Goal: Information Seeking & Learning: Learn about a topic

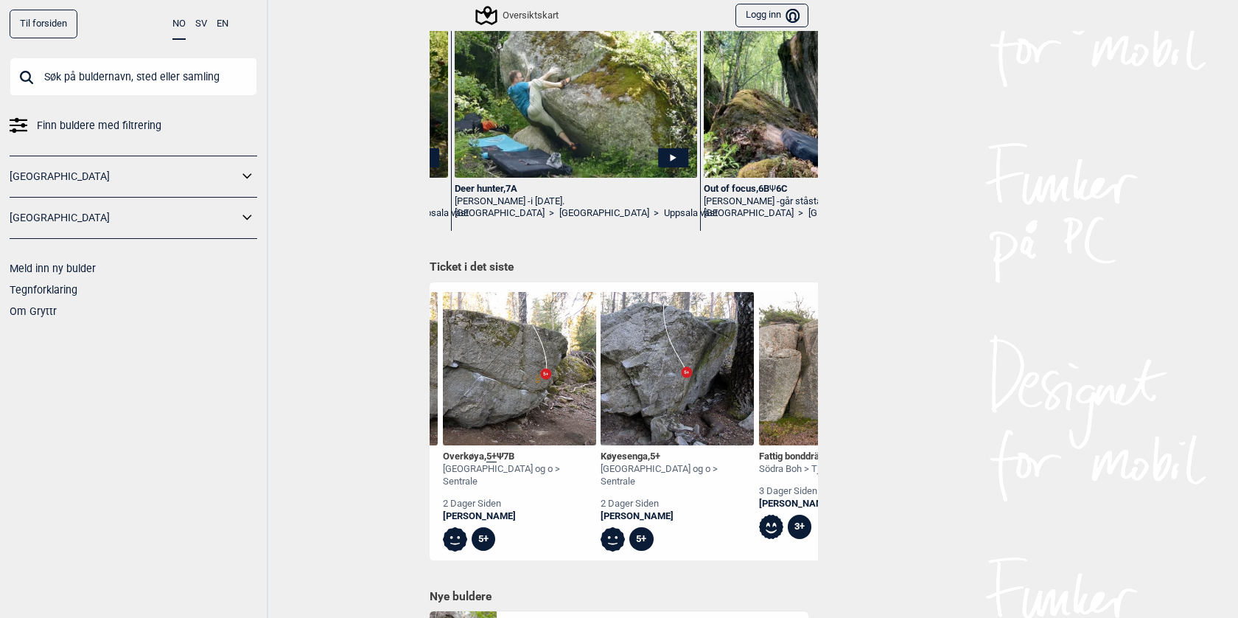
scroll to position [0, 6164]
click at [495, 393] on img at bounding box center [517, 368] width 153 height 153
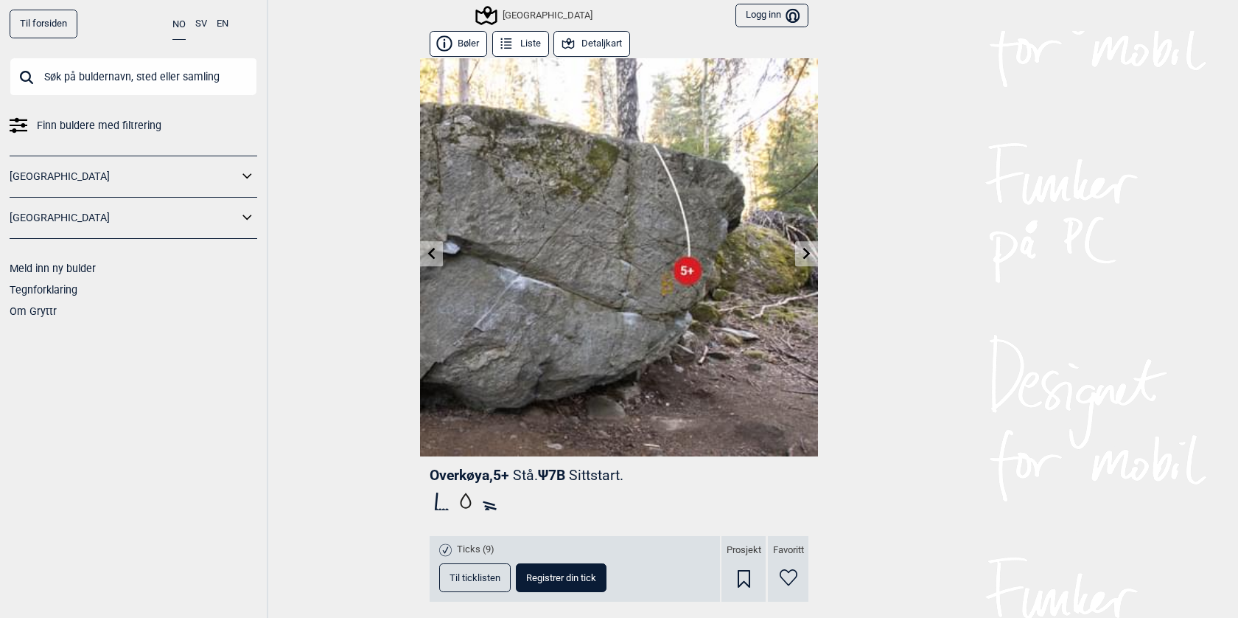
click at [566, 478] on span "Ψ 7B Sittstart." at bounding box center [580, 475] width 85 height 17
click at [610, 48] on button "Detaljkart" at bounding box center [592, 44] width 77 height 26
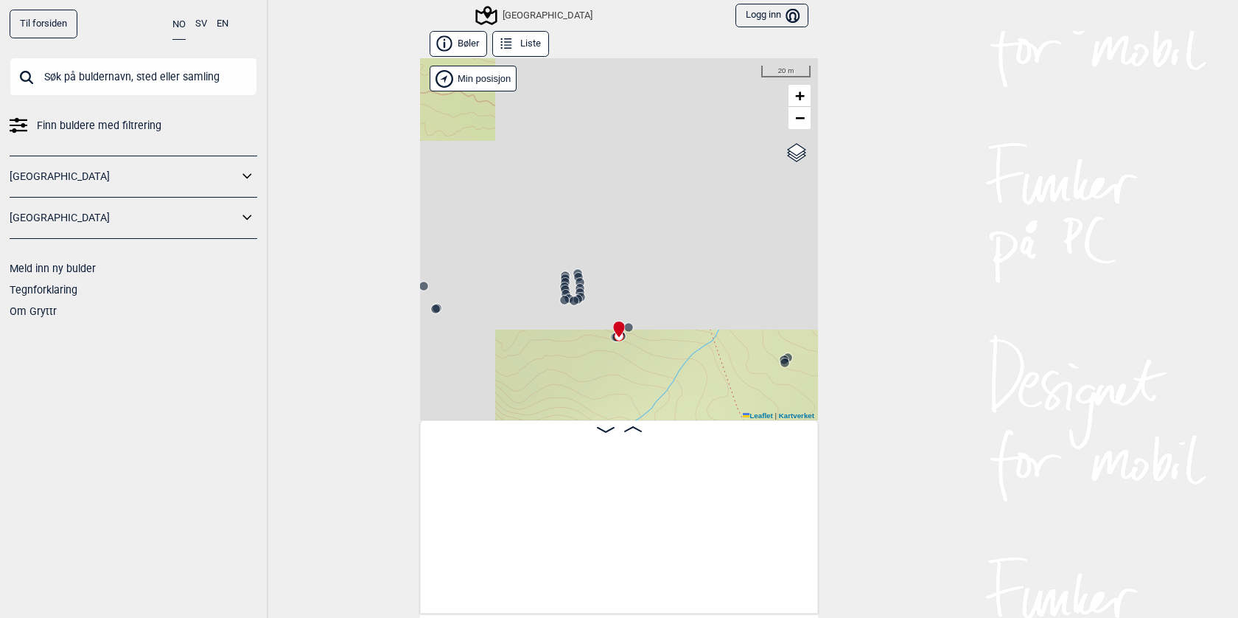
scroll to position [0, 21176]
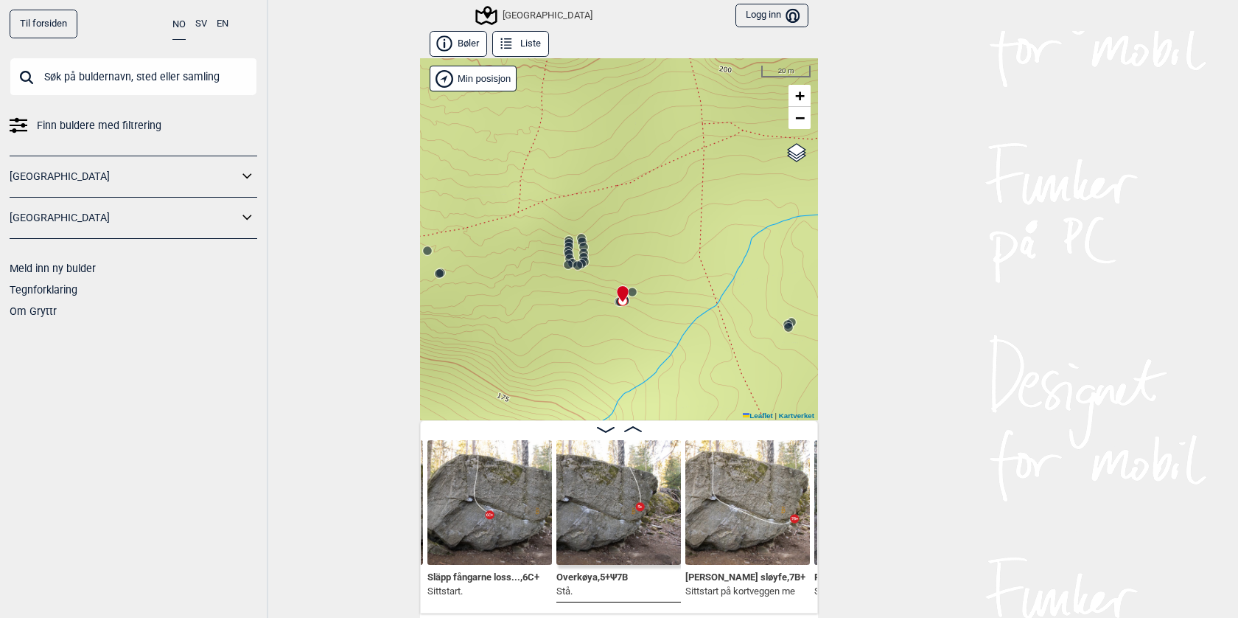
drag, startPoint x: 676, startPoint y: 259, endPoint x: 702, endPoint y: 188, distance: 76.3
click at [702, 188] on div "Speidersteinen Barnehageveggen Cowboyveggen Bølerveggen [GEOGRAPHIC_DATA]" at bounding box center [619, 239] width 398 height 362
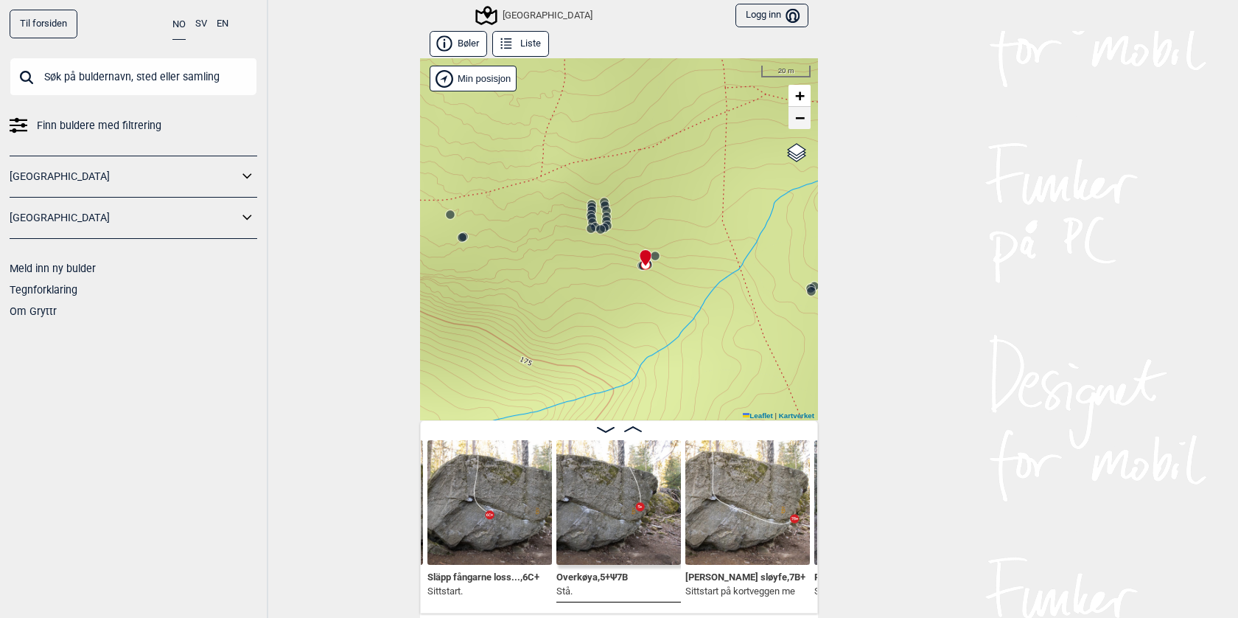
click at [797, 128] on link "−" at bounding box center [800, 118] width 22 height 22
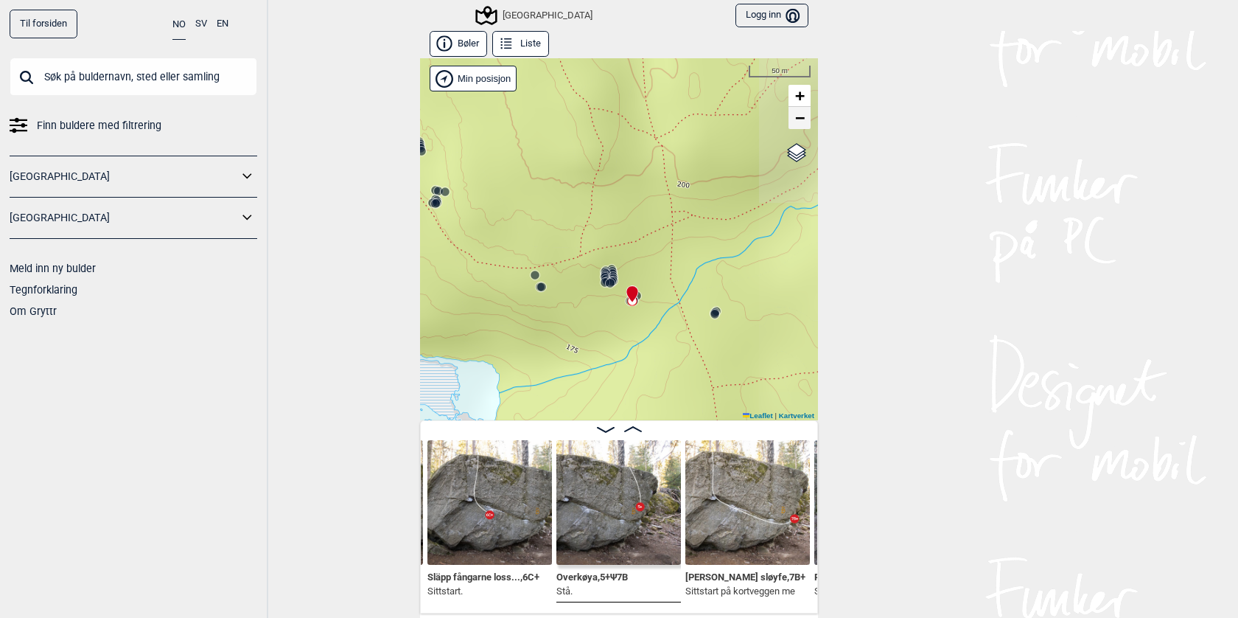
click at [797, 128] on link "−" at bounding box center [800, 118] width 22 height 22
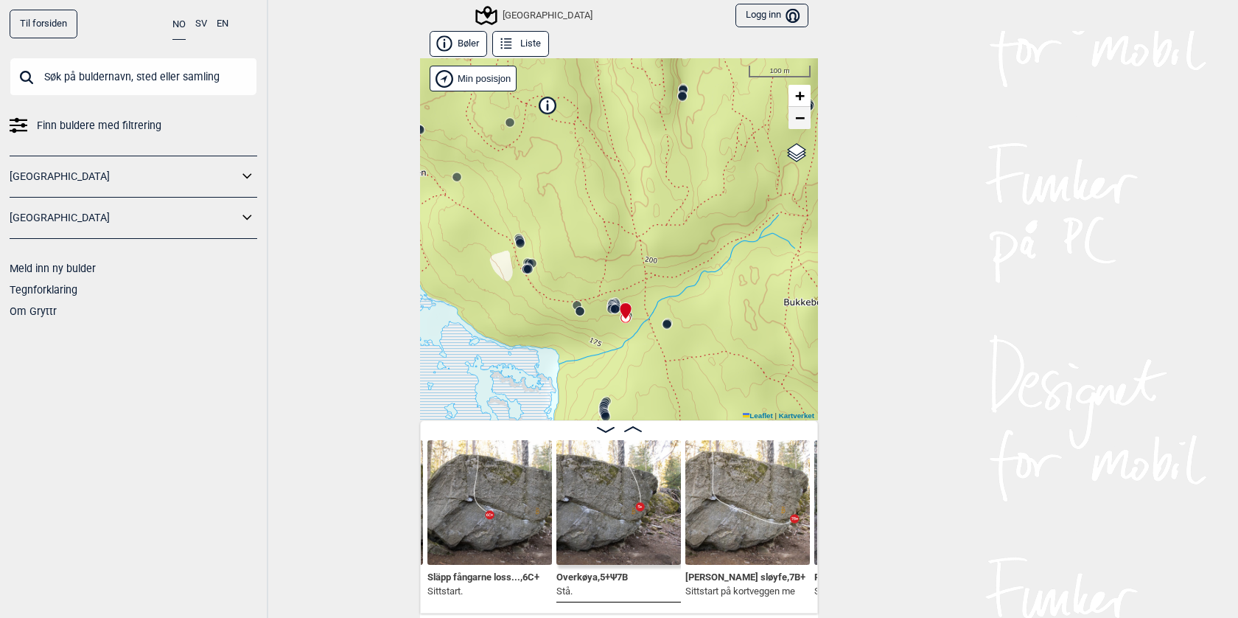
click at [797, 128] on link "−" at bounding box center [800, 118] width 22 height 22
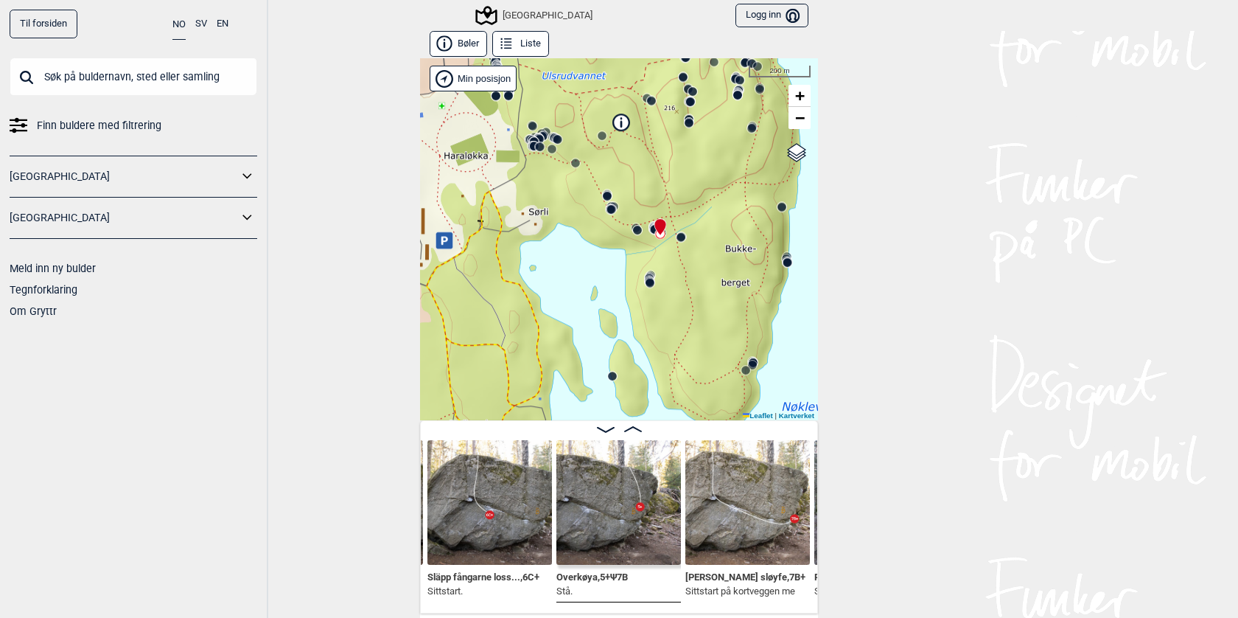
drag, startPoint x: 673, startPoint y: 296, endPoint x: 711, endPoint y: 202, distance: 100.9
click at [711, 202] on div "Speidersteinen Barnehageveggen Cowboyveggen Bølerveggen [GEOGRAPHIC_DATA]" at bounding box center [619, 239] width 398 height 362
click at [806, 101] on link "+" at bounding box center [800, 96] width 22 height 22
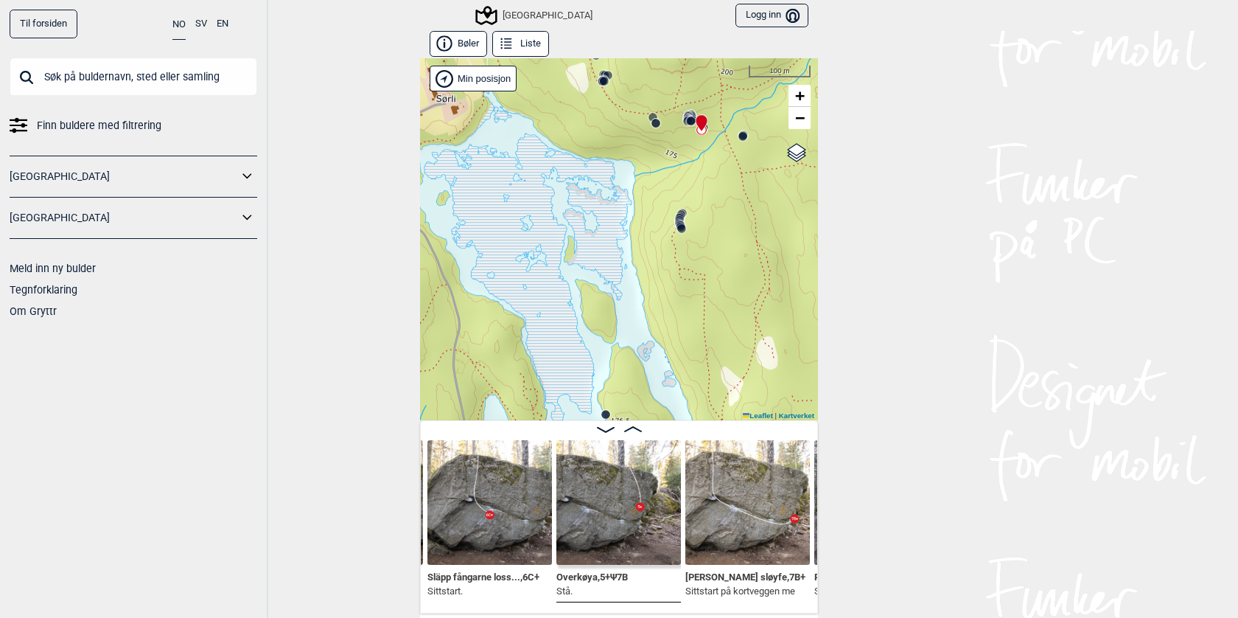
click at [601, 537] on img at bounding box center [618, 502] width 125 height 125
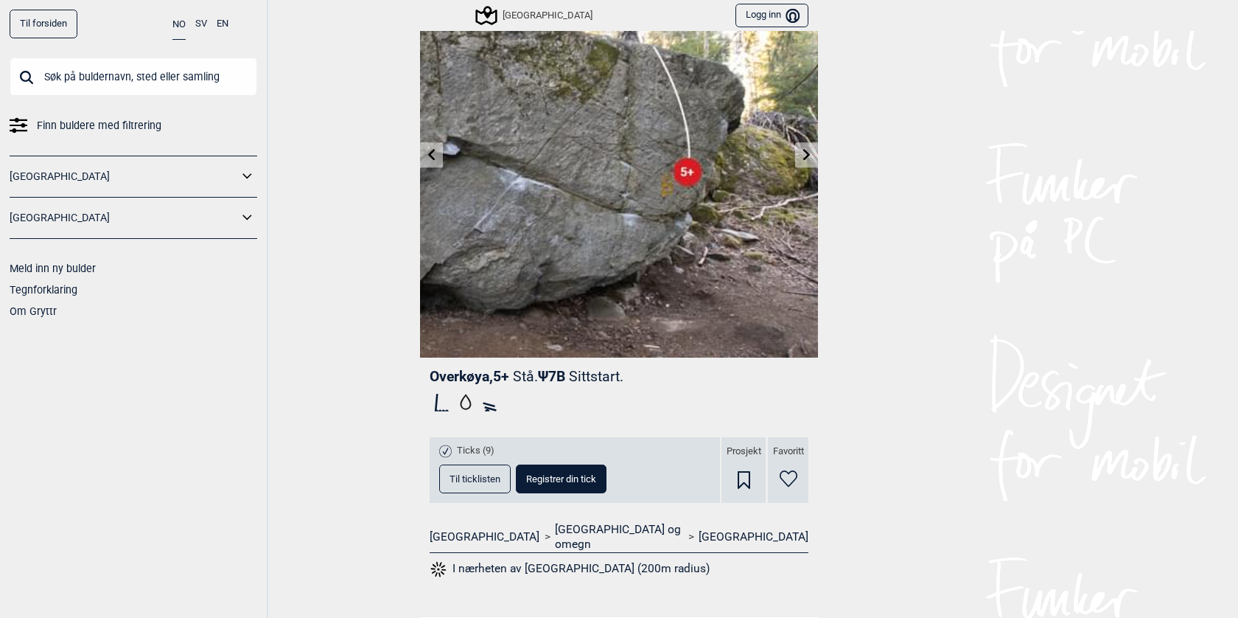
scroll to position [250, 0]
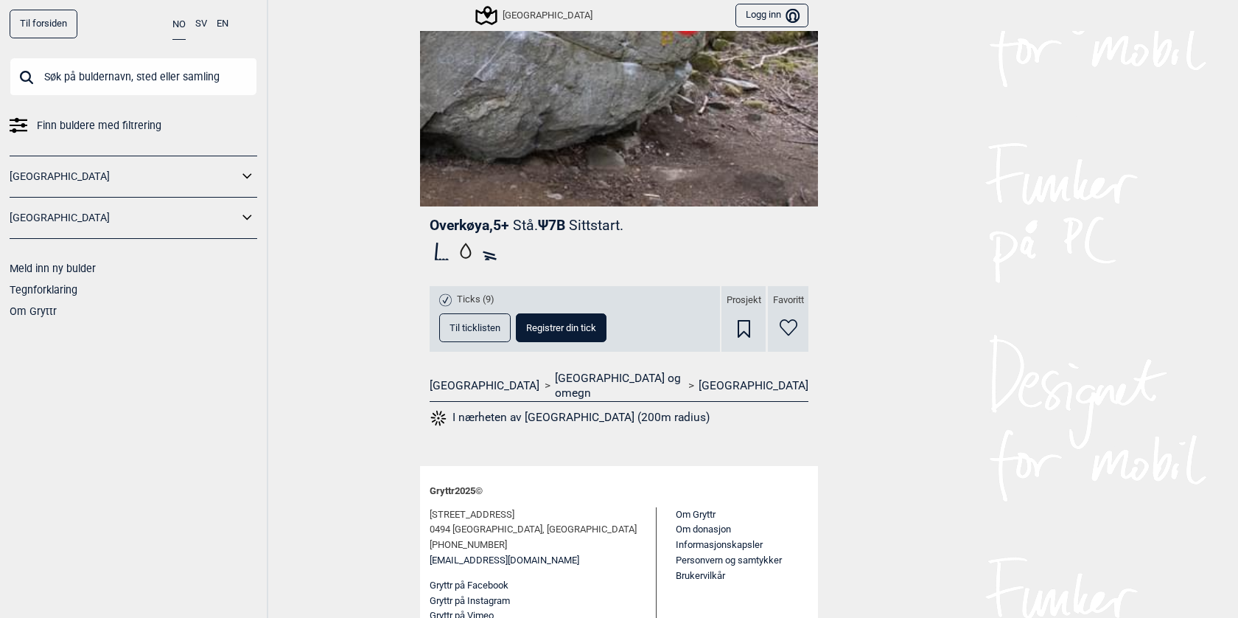
click at [462, 336] on button "Til ticklisten" at bounding box center [474, 327] width 71 height 29
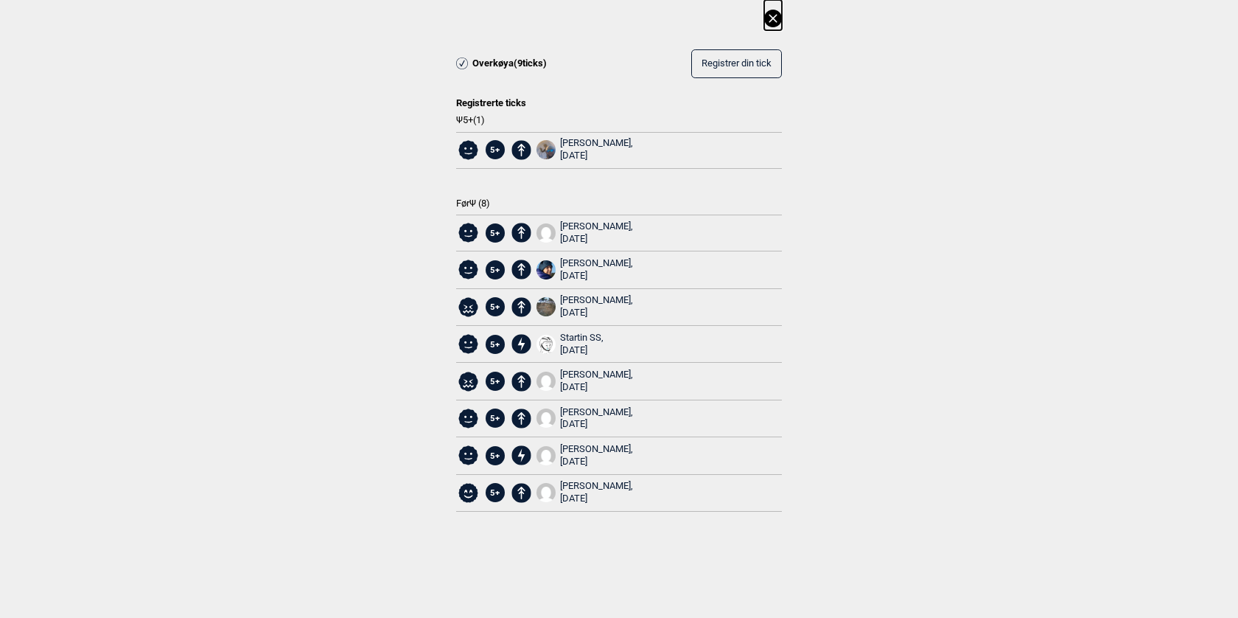
click at [775, 20] on icon at bounding box center [773, 18] width 8 height 8
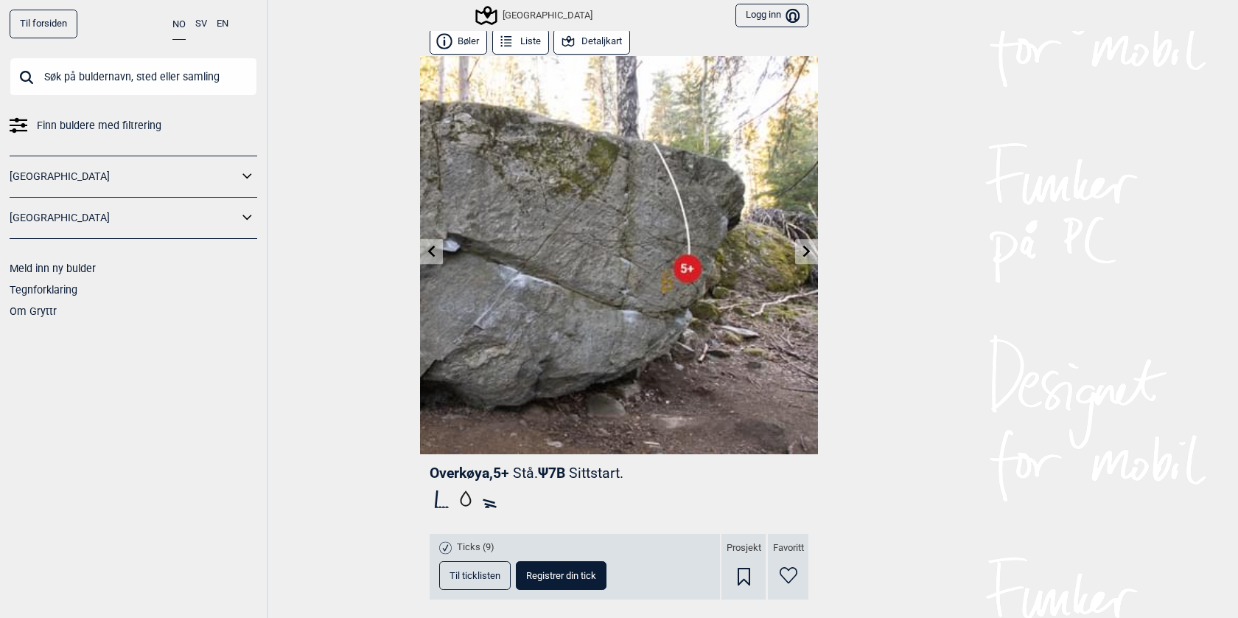
scroll to position [0, 0]
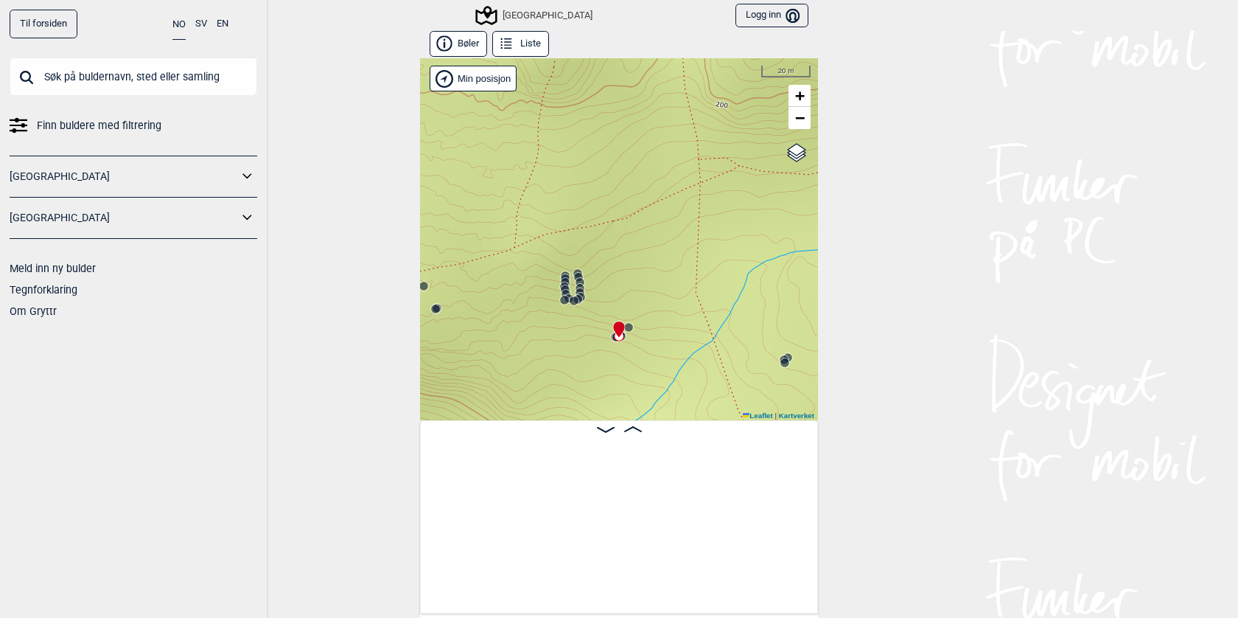
scroll to position [0, 21176]
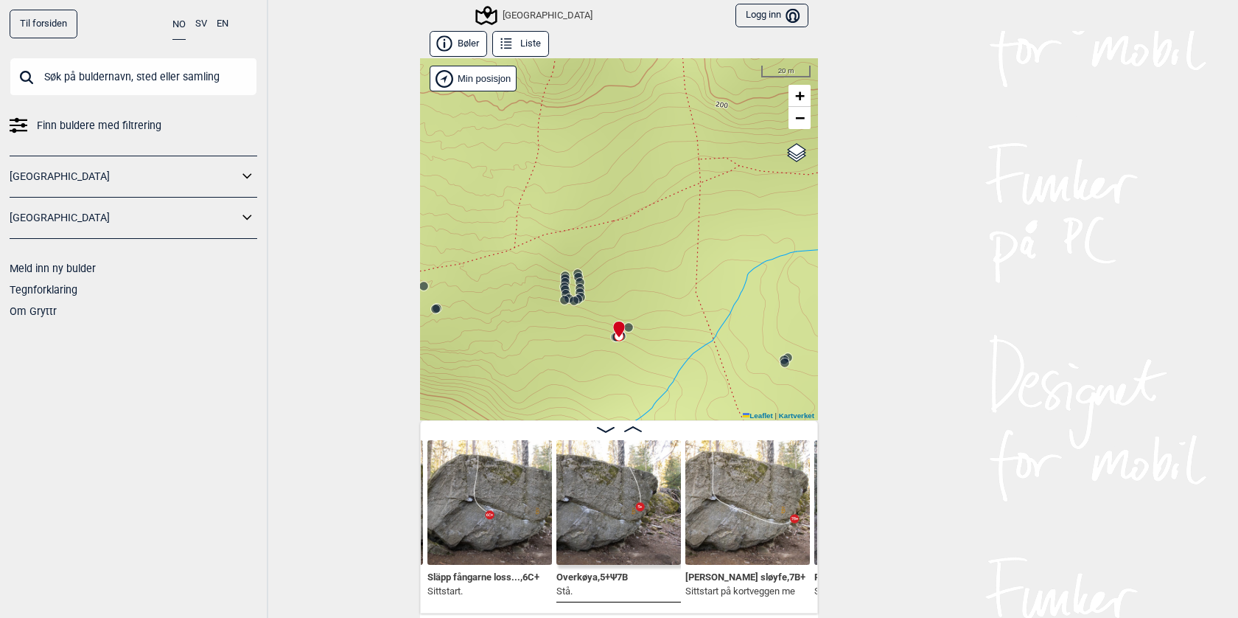
click at [130, 68] on input "text" at bounding box center [134, 76] width 248 height 38
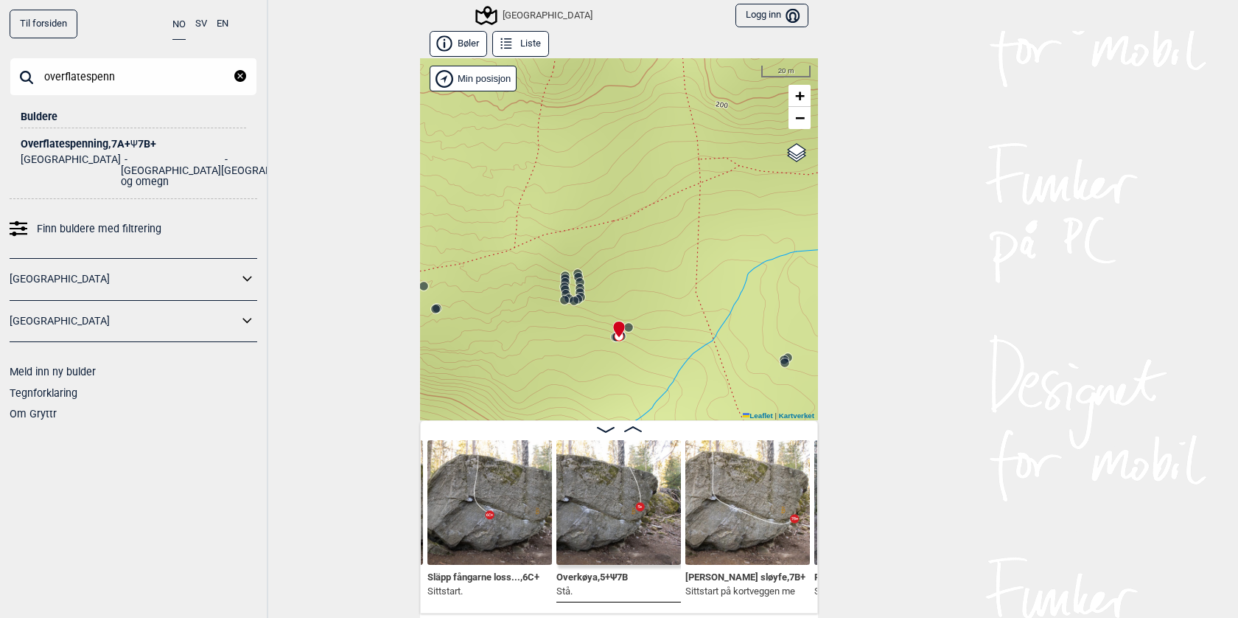
type input "overflatespenn"
click at [135, 144] on span "Ψ" at bounding box center [133, 144] width 7 height 12
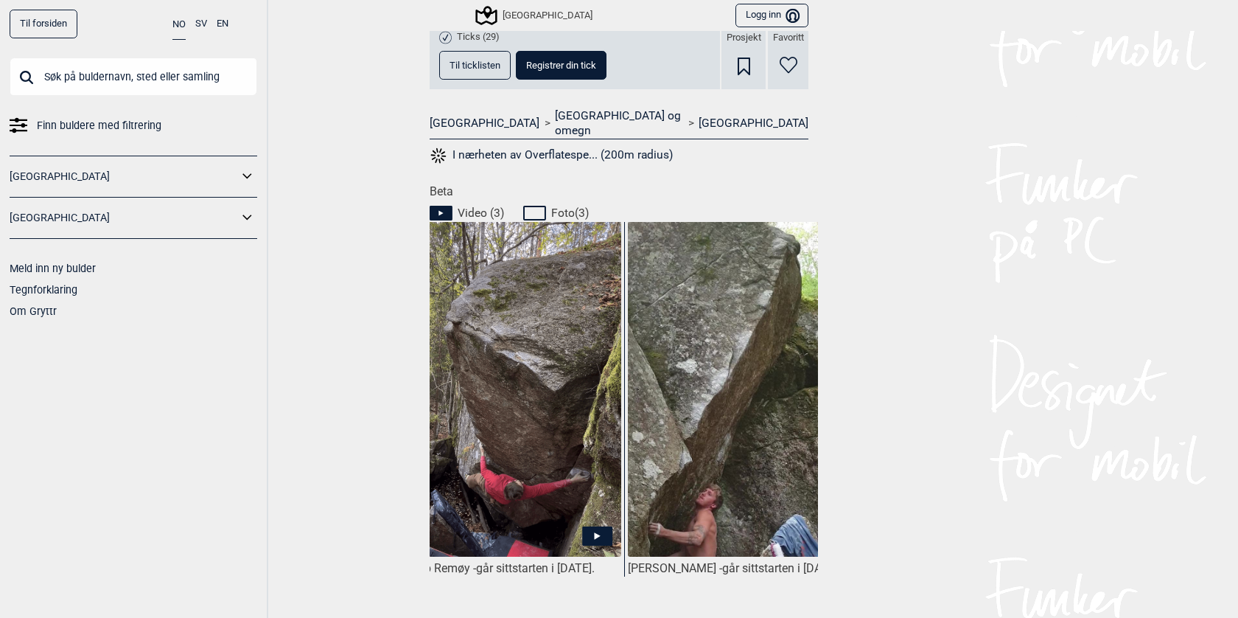
scroll to position [0, 1106]
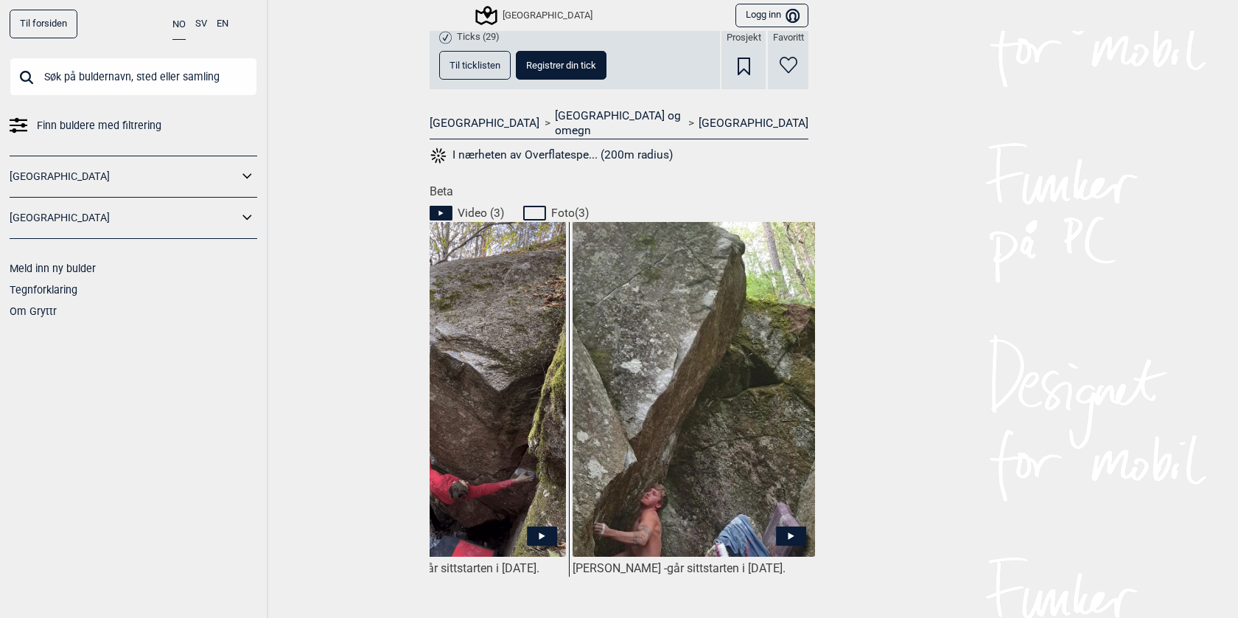
click at [744, 439] on img at bounding box center [694, 436] width 242 height 431
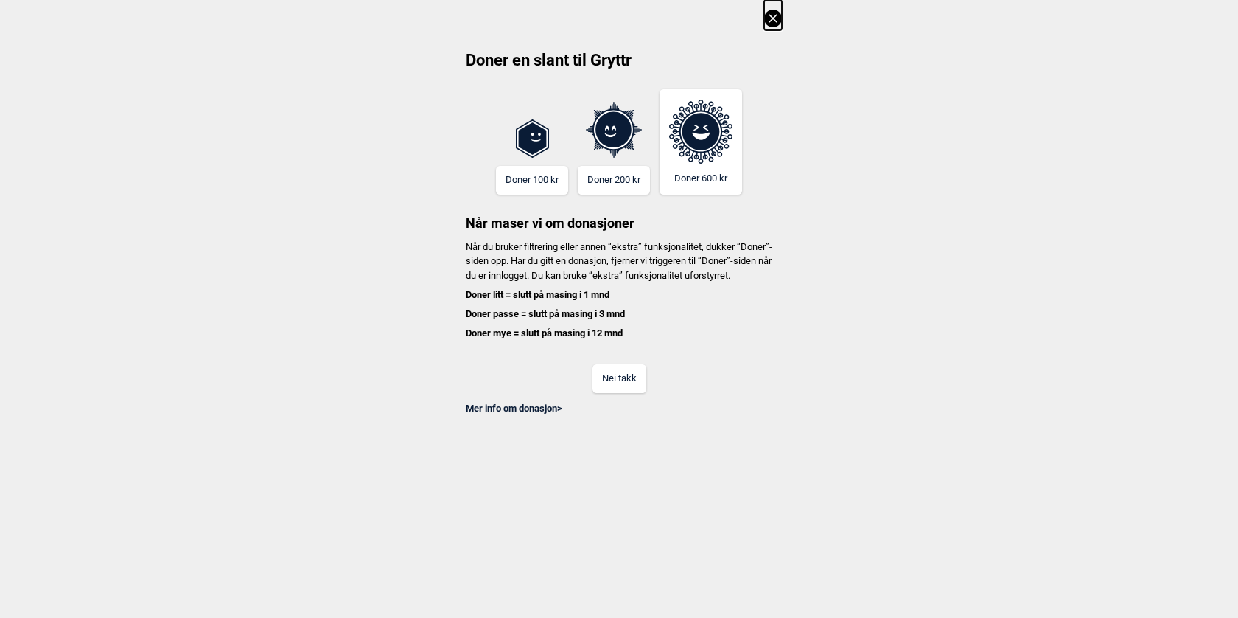
click at [610, 387] on button "Nei takk" at bounding box center [620, 378] width 54 height 29
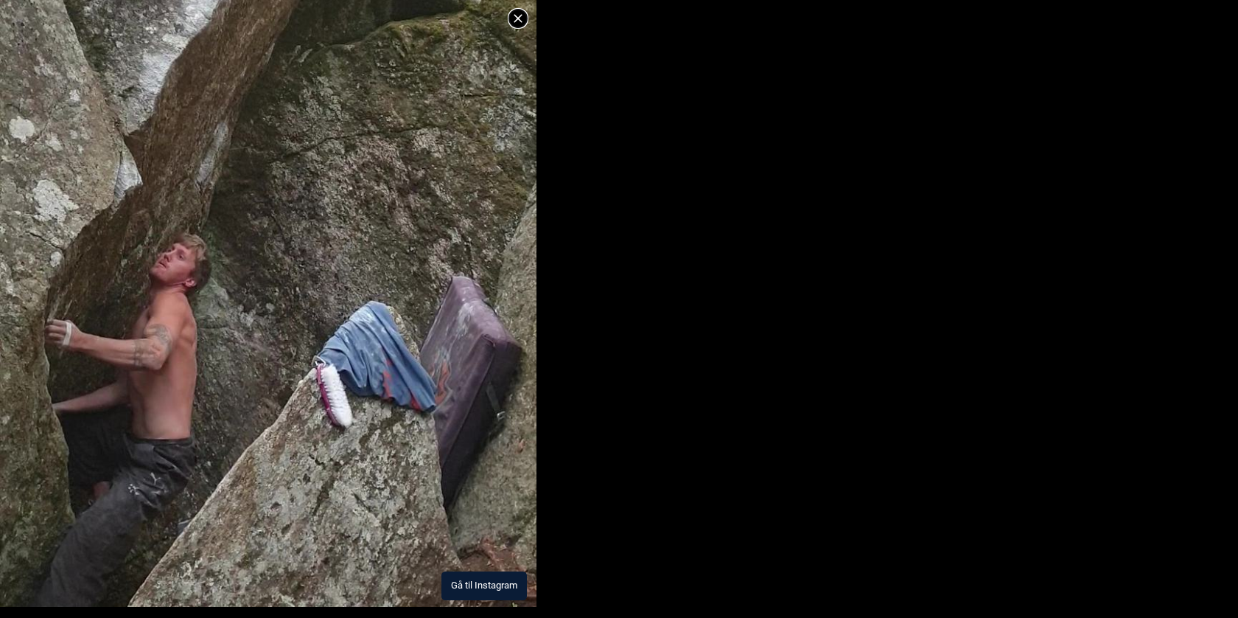
click at [401, 386] on img at bounding box center [268, 130] width 537 height 954
